Goal: Information Seeking & Learning: Learn about a topic

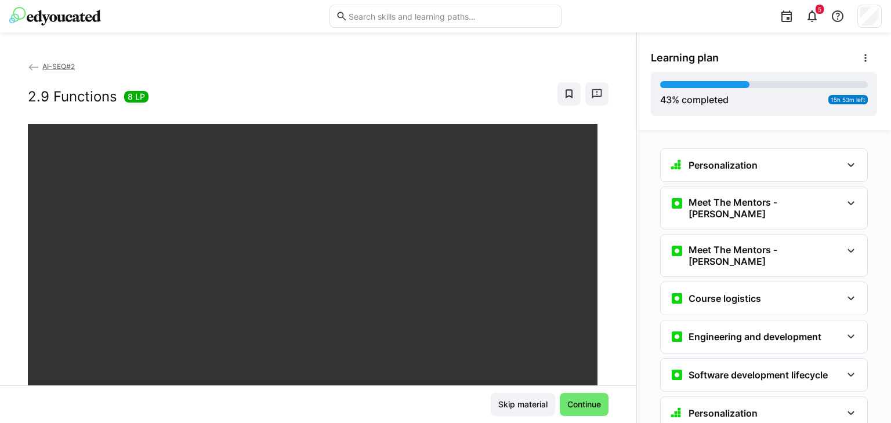
scroll to position [883, 0]
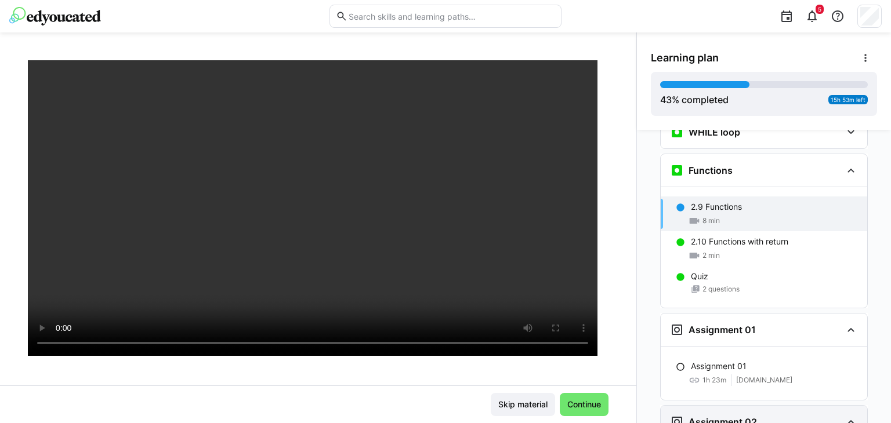
click at [691, 416] on h3 "Assignment 02" at bounding box center [722, 422] width 68 height 12
click at [715, 416] on h3 "Assignment 02" at bounding box center [722, 422] width 68 height 12
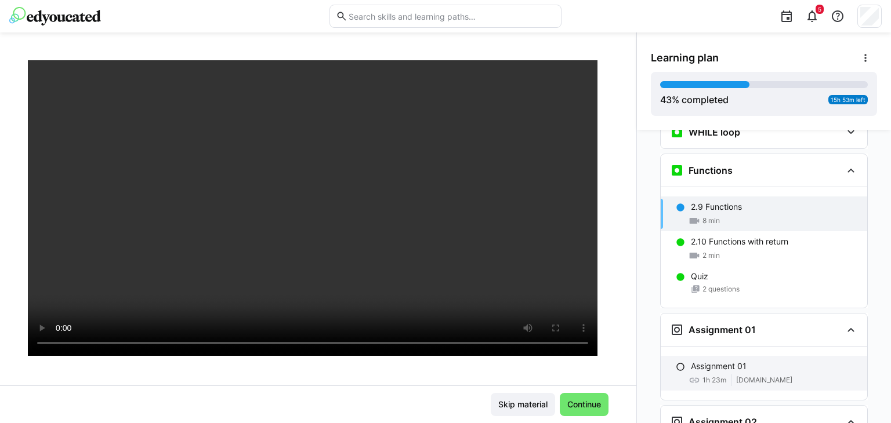
click at [678, 362] on eds-icon at bounding box center [679, 366] width 9 height 9
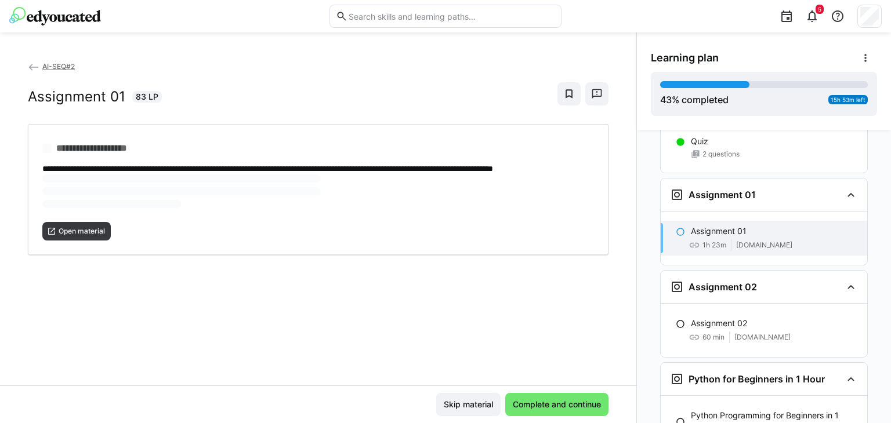
scroll to position [1042, 0]
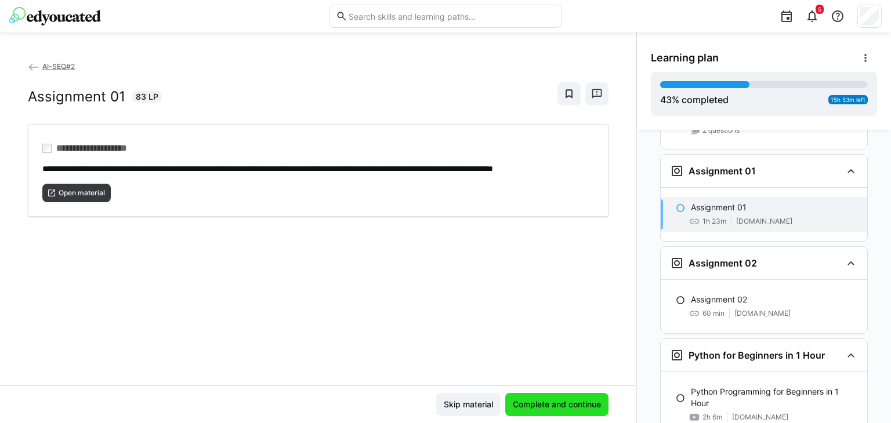
click at [558, 403] on span "Complete and continue" at bounding box center [557, 405] width 92 height 12
click at [677, 203] on eds-icon at bounding box center [679, 207] width 9 height 9
click at [93, 198] on span "Open material" at bounding box center [81, 192] width 49 height 9
click at [525, 404] on span "Complete and continue" at bounding box center [557, 405] width 92 height 12
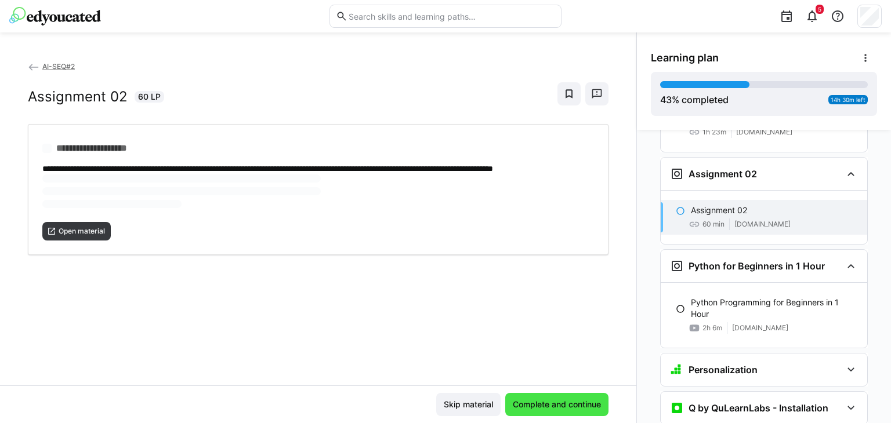
scroll to position [1134, 0]
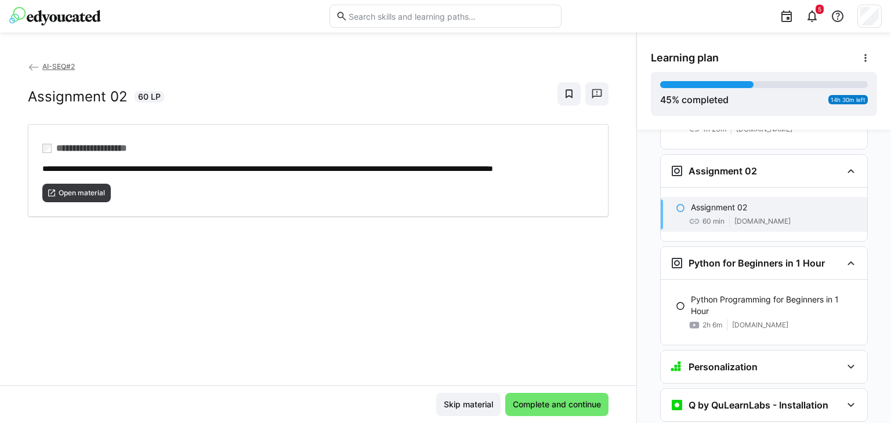
click at [696, 202] on p "Assignment 02" at bounding box center [719, 208] width 56 height 12
click at [88, 198] on span "Open material" at bounding box center [81, 192] width 49 height 9
click at [536, 404] on span "Complete and continue" at bounding box center [557, 405] width 92 height 12
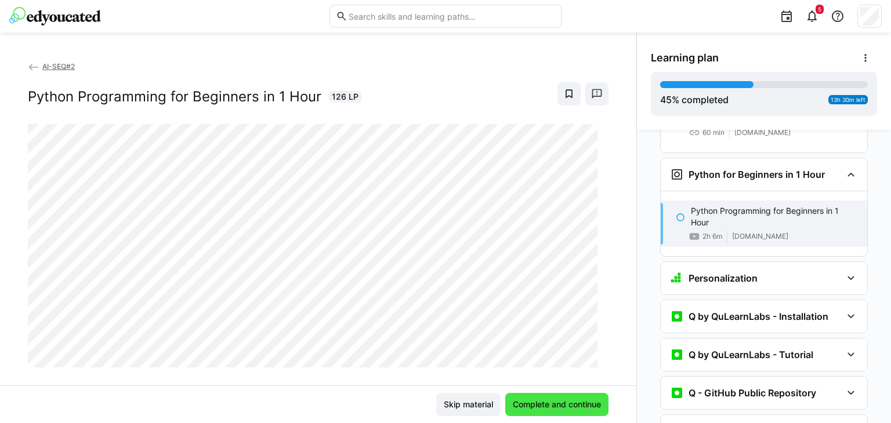
scroll to position [1226, 0]
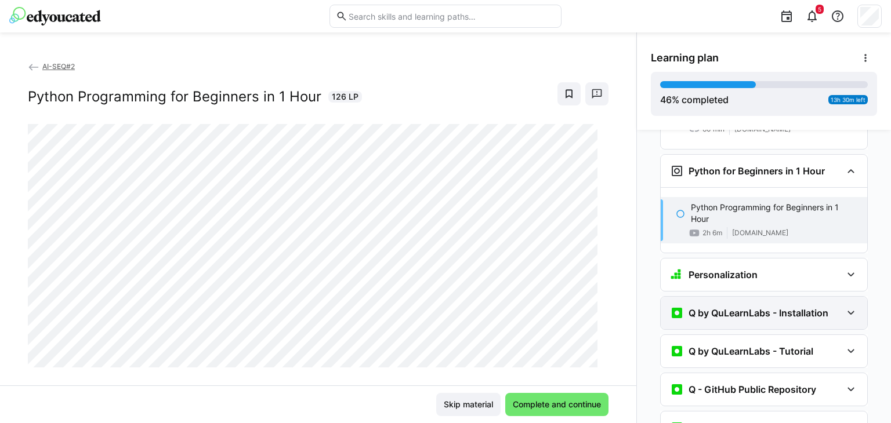
click at [846, 306] on eds-icon at bounding box center [851, 313] width 14 height 14
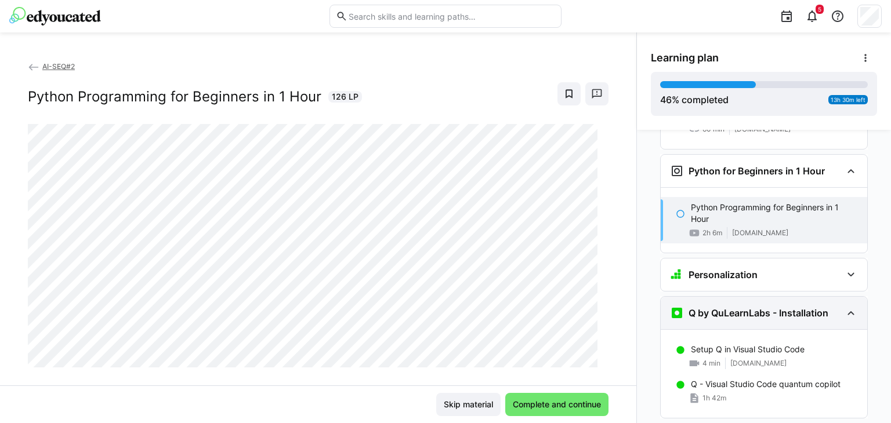
click at [846, 306] on eds-icon at bounding box center [851, 313] width 14 height 14
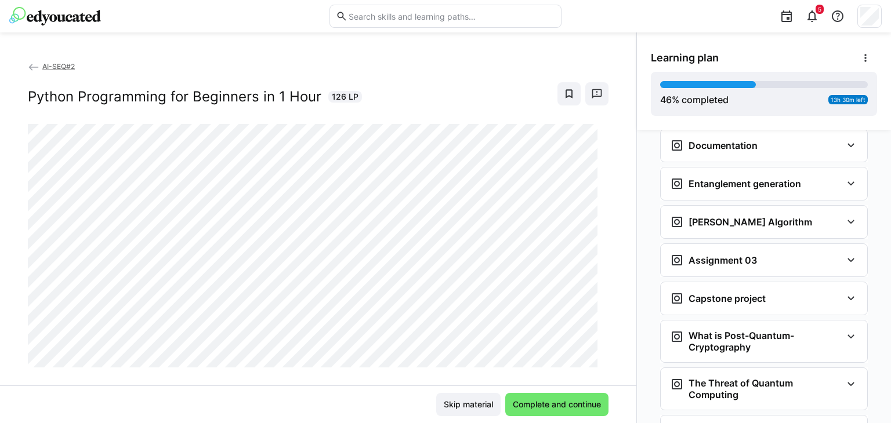
scroll to position [2094, 0]
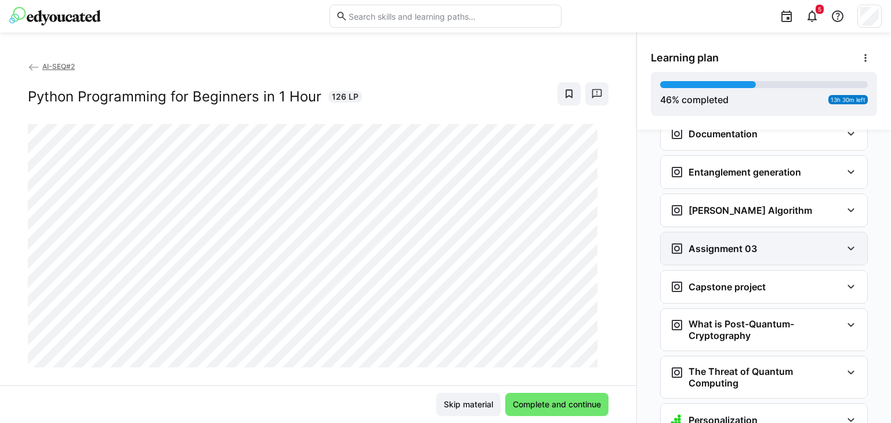
click at [844, 242] on eds-icon at bounding box center [851, 249] width 14 height 14
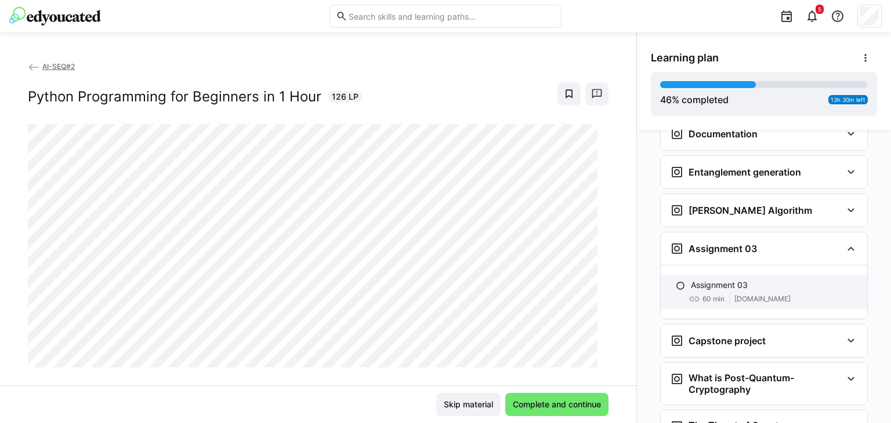
click at [709, 279] on p "Assignment 03" at bounding box center [719, 285] width 57 height 12
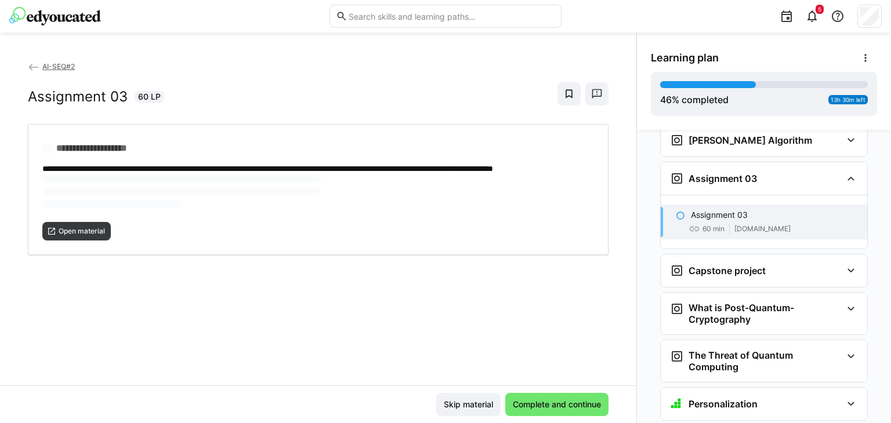
scroll to position [2166, 0]
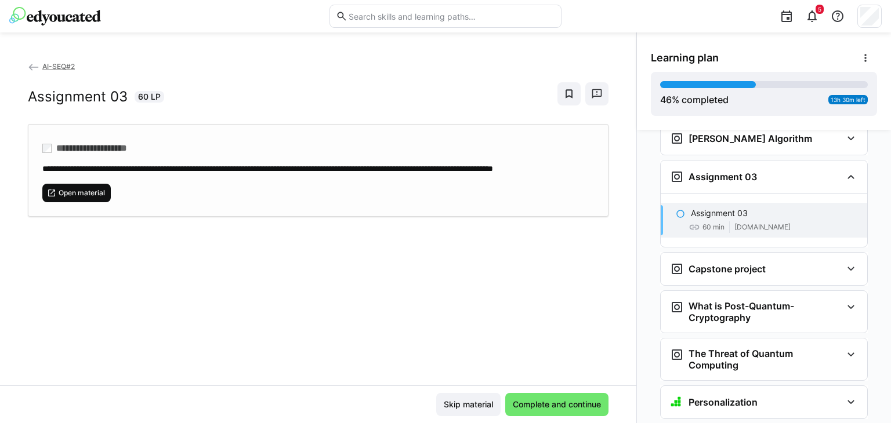
click at [87, 198] on span "Open material" at bounding box center [81, 192] width 49 height 9
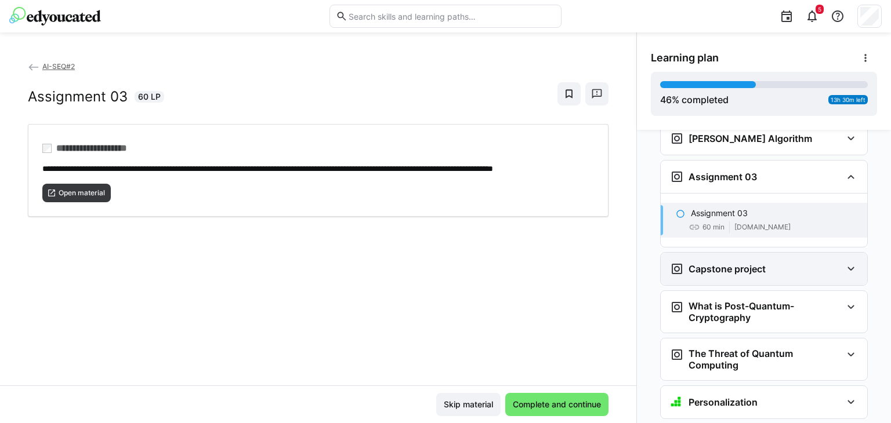
click at [760, 262] on div "Capstone project" at bounding box center [756, 269] width 172 height 14
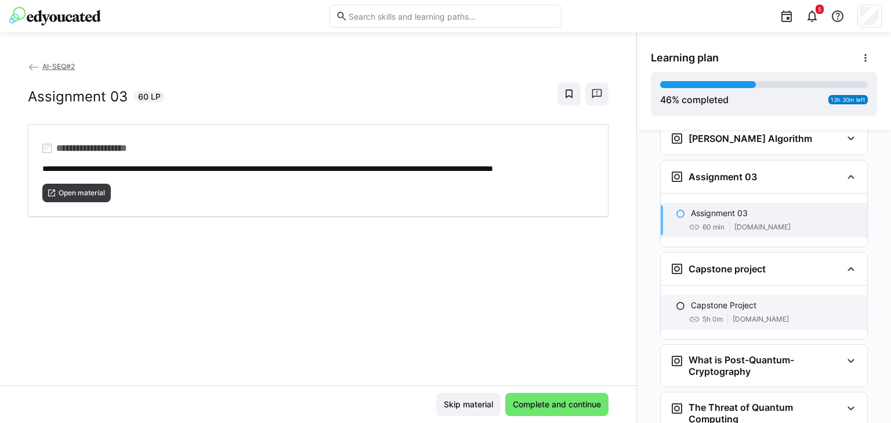
click at [724, 295] on div "Capstone Project 5h 0m [DOMAIN_NAME]" at bounding box center [763, 312] width 206 height 35
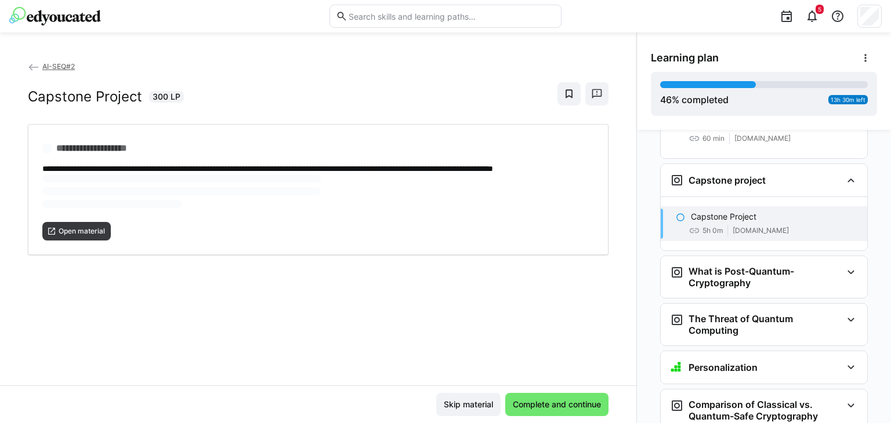
scroll to position [2258, 0]
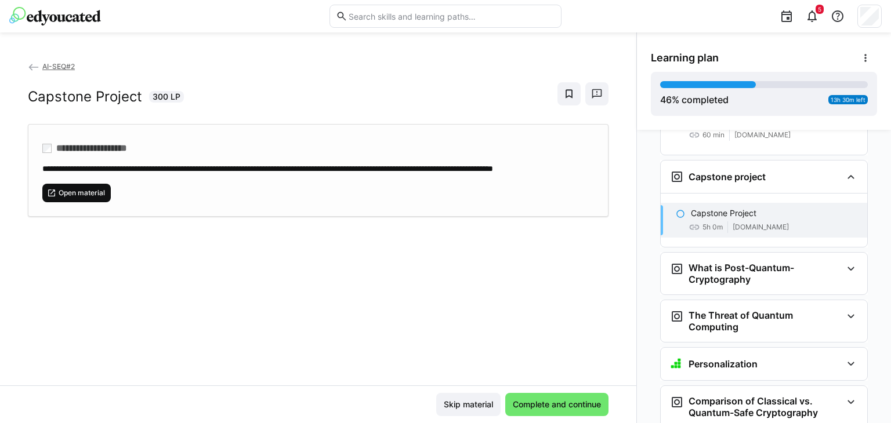
click at [84, 198] on span "Open material" at bounding box center [81, 192] width 49 height 9
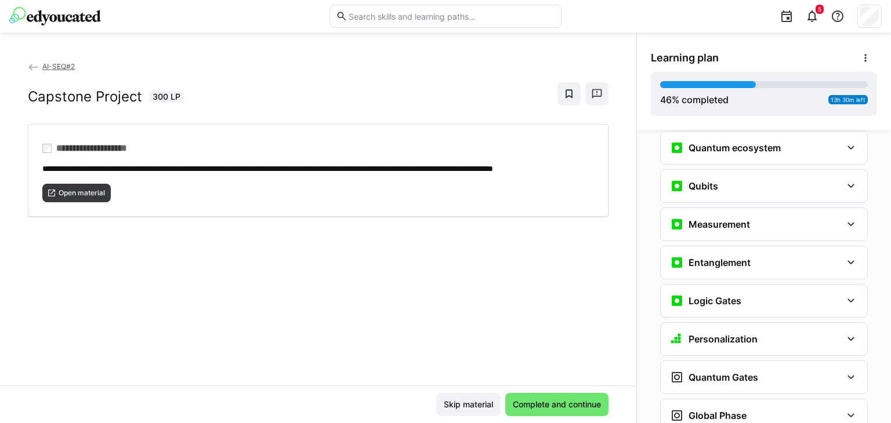
scroll to position [1649, 0]
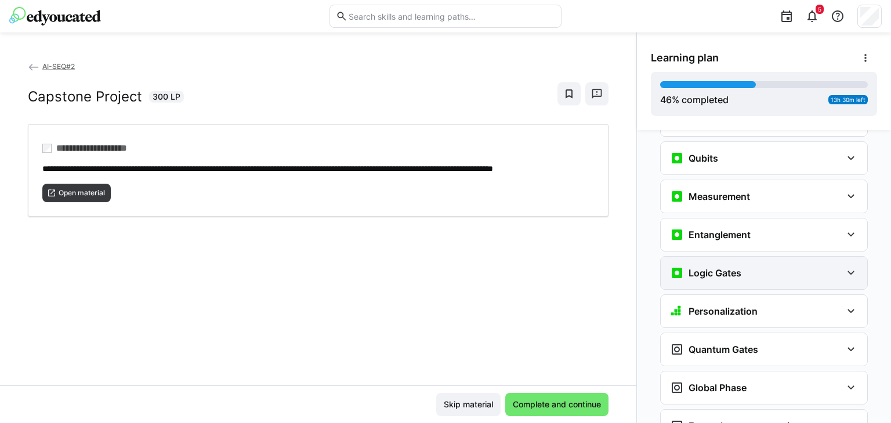
click at [826, 257] on div "Logic Gates" at bounding box center [763, 273] width 206 height 32
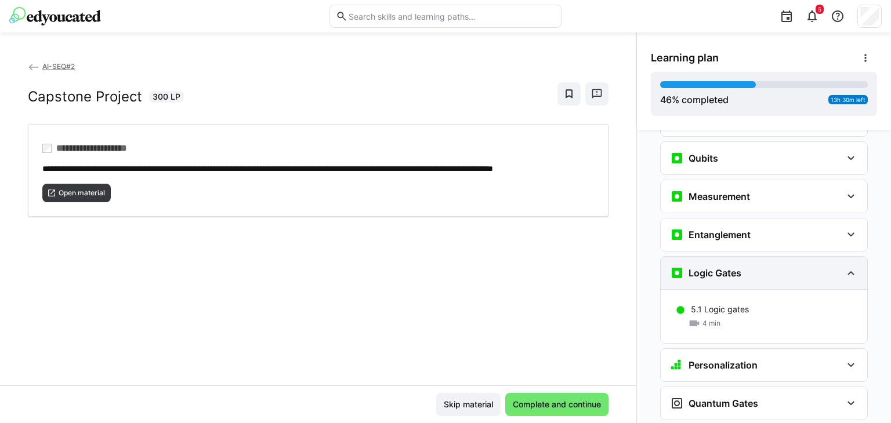
click at [826, 257] on div "Logic Gates" at bounding box center [763, 273] width 206 height 32
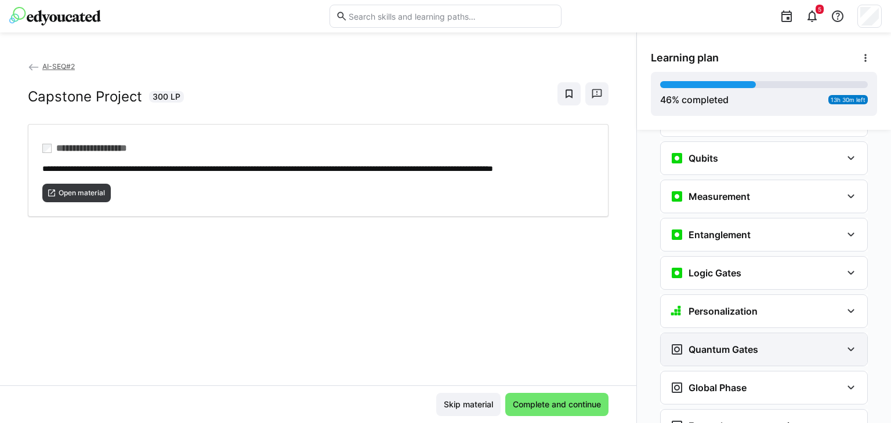
click at [777, 333] on div "Quantum Gates" at bounding box center [763, 349] width 206 height 32
